Goal: Transaction & Acquisition: Book appointment/travel/reservation

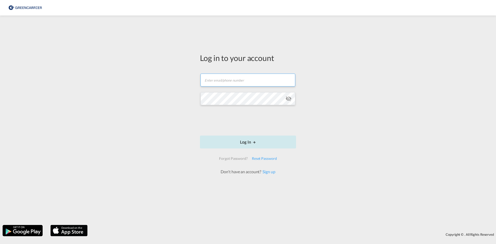
type input "[EMAIL_ADDRESS][DOMAIN_NAME]"
click at [222, 145] on button "Log In" at bounding box center [248, 142] width 96 height 13
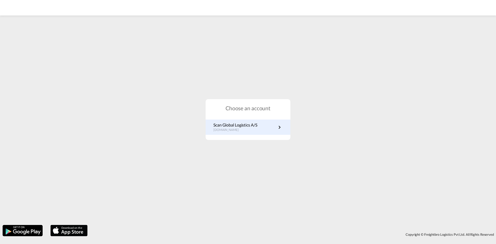
click at [251, 127] on p "Scan Global Logistics A/S" at bounding box center [235, 125] width 44 height 6
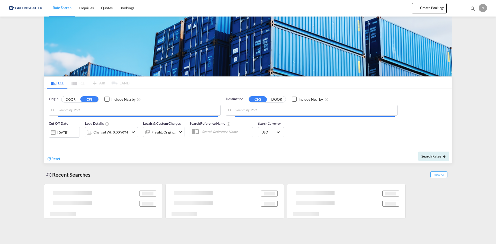
type input "DK-2880, Bagsværd"
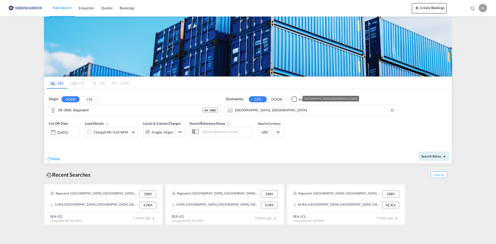
click at [256, 113] on input "[GEOGRAPHIC_DATA], [GEOGRAPHIC_DATA]" at bounding box center [315, 110] width 160 height 8
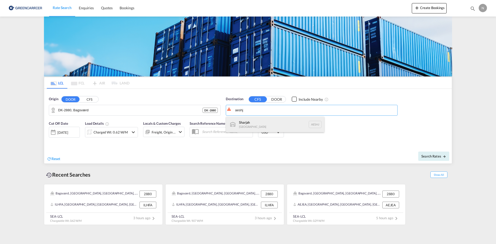
click at [251, 124] on div "Sharjah United Arab Emirates AESHJ" at bounding box center [275, 125] width 98 height 16
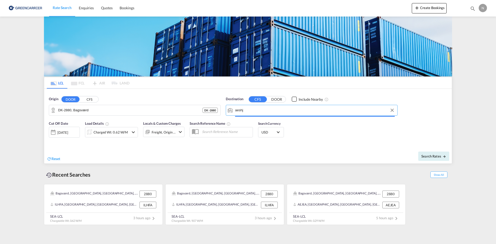
type input "Sharjah, AESHJ"
click at [101, 132] on div "Charged Wt: 0.62 W/M" at bounding box center [111, 132] width 34 height 7
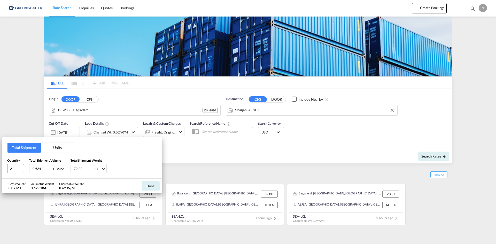
click at [22, 167] on input "2" at bounding box center [15, 168] width 17 height 9
click at [22, 167] on input "3" at bounding box center [15, 168] width 17 height 9
click at [22, 167] on input "4" at bounding box center [15, 168] width 17 height 9
type input "5"
click at [22, 167] on input "5" at bounding box center [15, 168] width 17 height 9
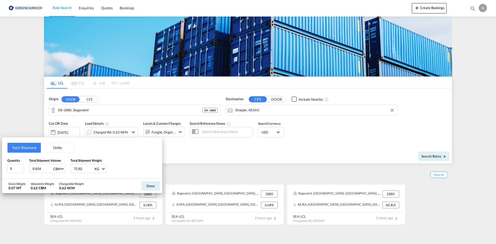
click at [33, 169] on input "0.624" at bounding box center [42, 168] width 21 height 9
type input "4.656"
type input "1454.080"
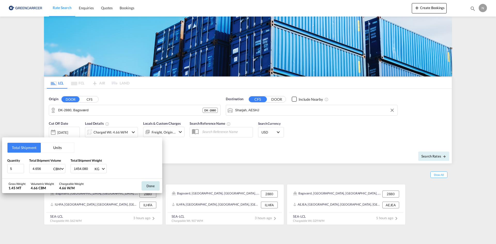
click at [156, 185] on button "Done" at bounding box center [151, 185] width 18 height 9
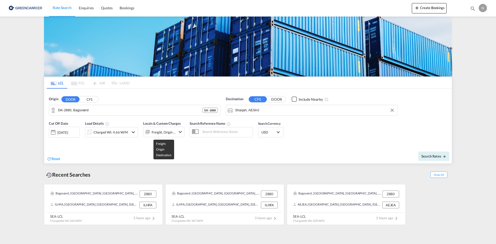
drag, startPoint x: 168, startPoint y: 134, endPoint x: 159, endPoint y: 148, distance: 16.4
click at [167, 133] on div "Freight, Origin +1" at bounding box center [164, 132] width 24 height 7
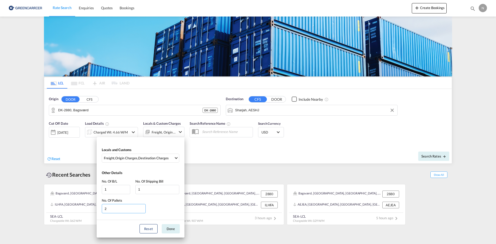
click at [143, 207] on input "2" at bounding box center [124, 208] width 44 height 9
click at [143, 207] on input "3" at bounding box center [124, 208] width 44 height 9
click at [143, 207] on input "4" at bounding box center [124, 208] width 44 height 9
type input "5"
click at [143, 207] on input "5" at bounding box center [124, 208] width 44 height 9
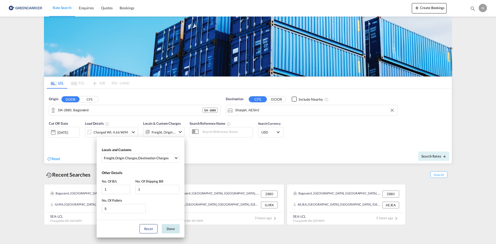
click at [174, 229] on button "Done" at bounding box center [171, 228] width 18 height 9
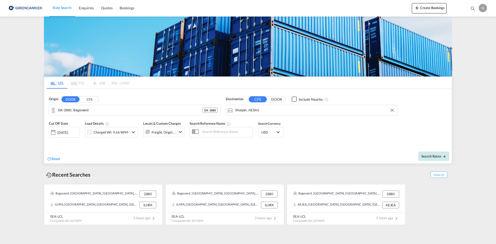
click at [424, 155] on span "Search Rates" at bounding box center [433, 156] width 25 height 4
type input "2880 to AESHJ / 5 Sep 2025"
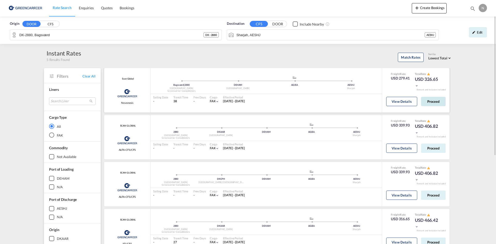
click at [428, 103] on button "Proceed" at bounding box center [433, 101] width 25 height 9
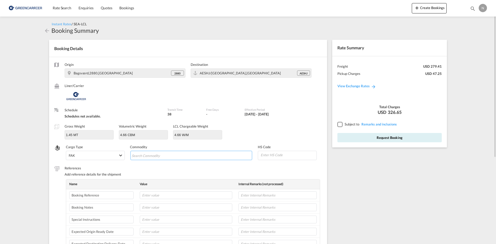
click at [138, 157] on input "Search Commodity" at bounding box center [155, 156] width 47 height 8
type input "ENZYMES"
type input "350790"
click at [153, 195] on input "text" at bounding box center [186, 195] width 92 height 8
paste input "CPH32106793"
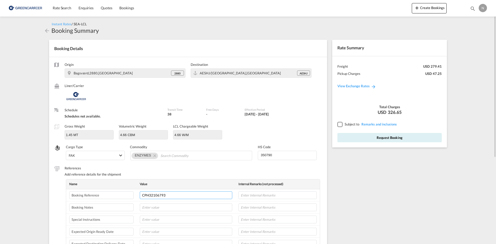
type input "CPH32106793"
type input "NOVONESIS"
type input "11-09"
type input "8L"
click at [338, 125] on div at bounding box center [339, 124] width 5 height 5
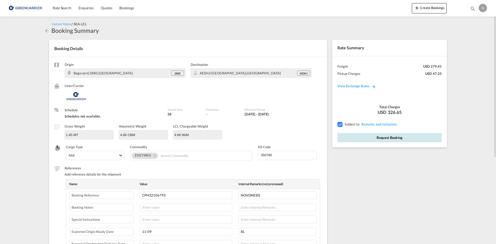
click at [346, 134] on button "Request Booking" at bounding box center [389, 137] width 104 height 9
